Goal: Navigation & Orientation: Find specific page/section

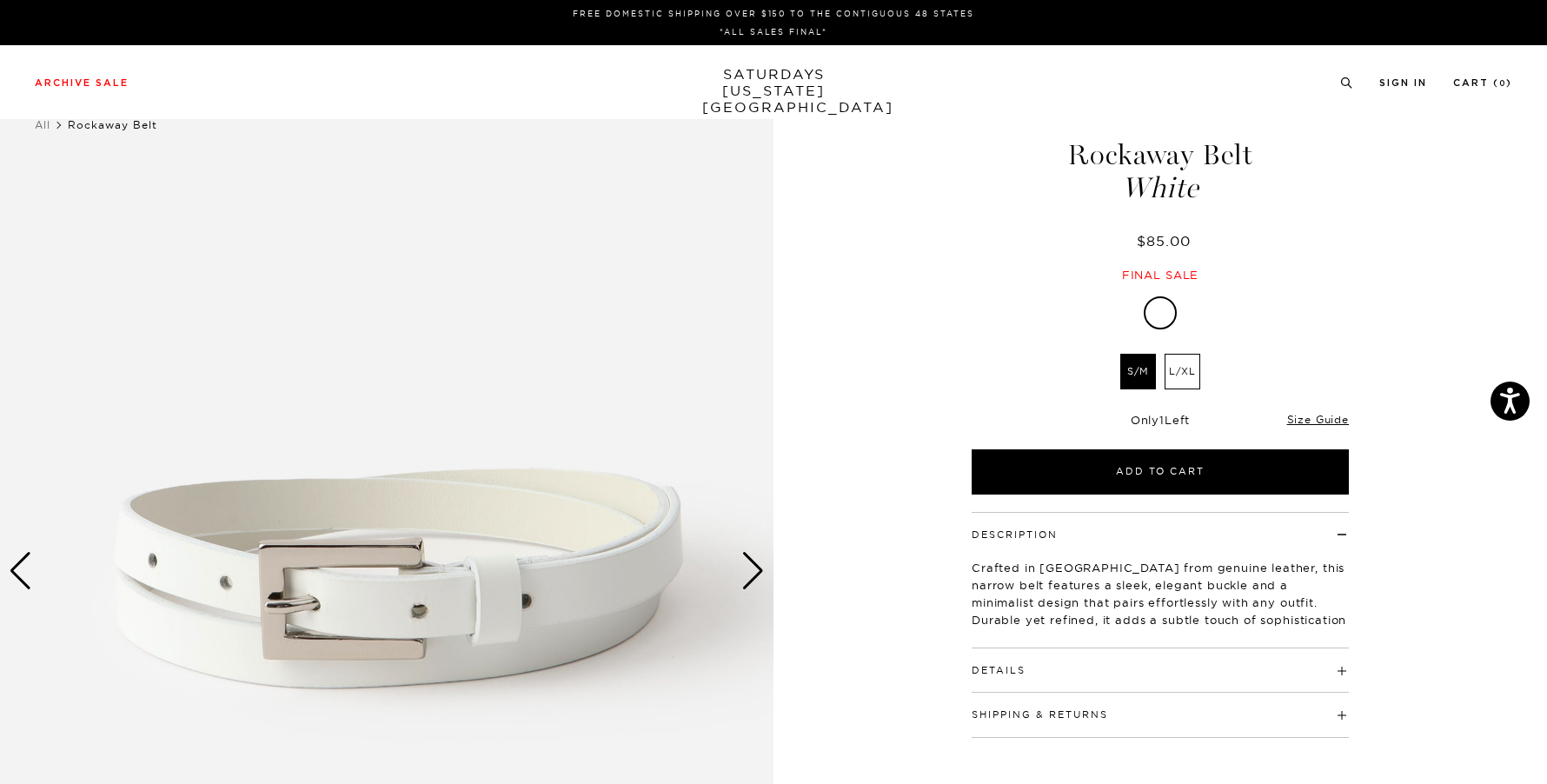
click at [758, 80] on link "SATURDAYS NEW YORK CITY" at bounding box center [774, 90] width 144 height 49
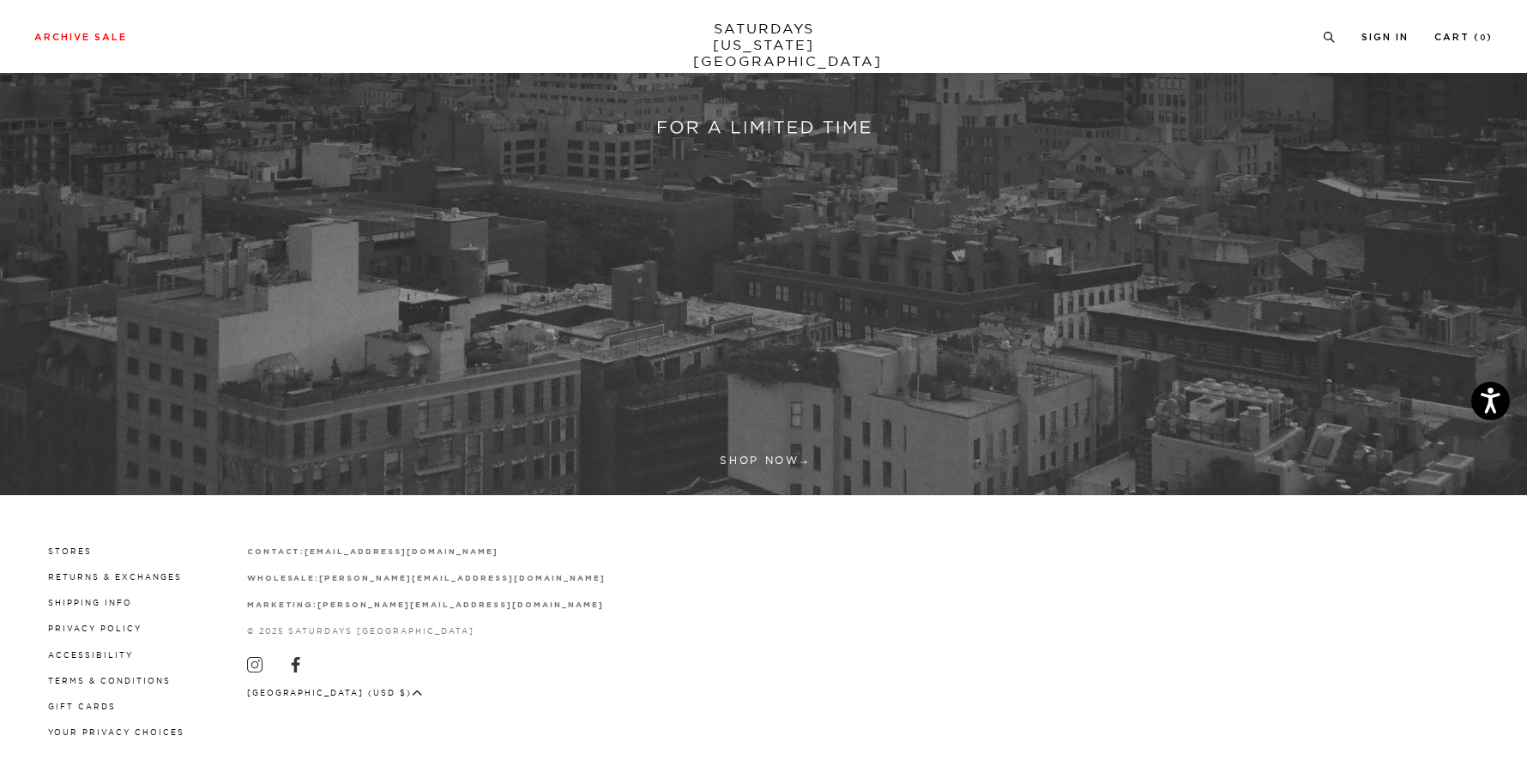
scroll to position [547, 0]
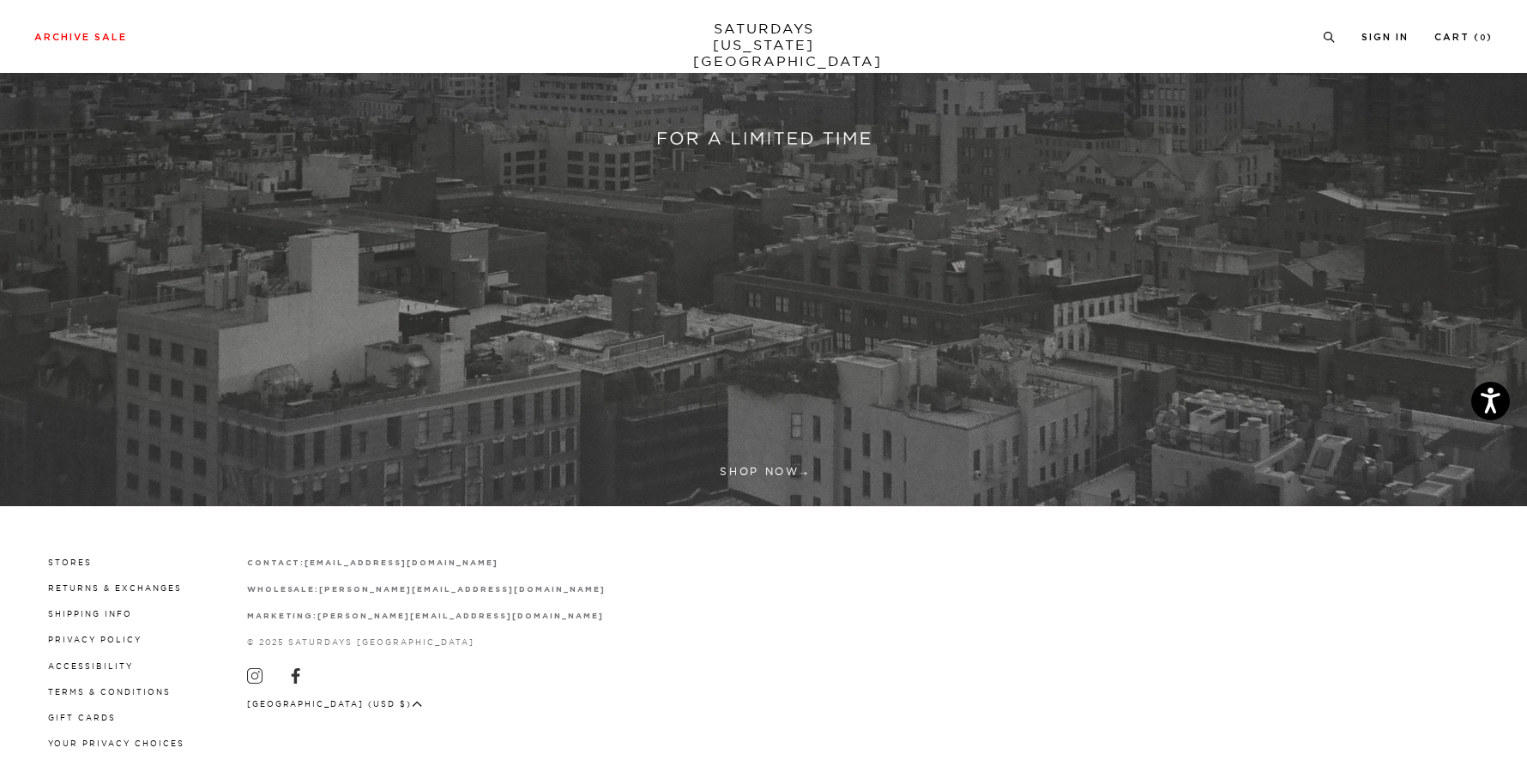
click at [763, 471] on link at bounding box center [763, 38] width 1527 height 935
